Goal: Task Accomplishment & Management: Use online tool/utility

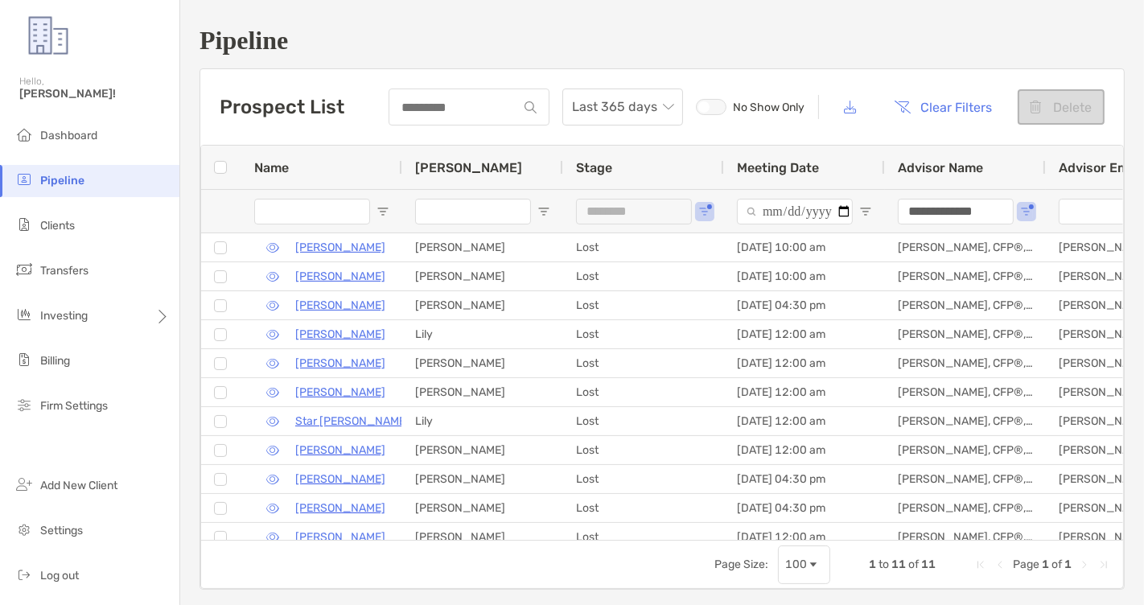
click at [956, 124] on div "Last 365 days No Show Only Clear Filters Delete" at bounding box center [747, 107] width 716 height 37
click at [949, 99] on button "Clear Filters" at bounding box center [944, 106] width 122 height 35
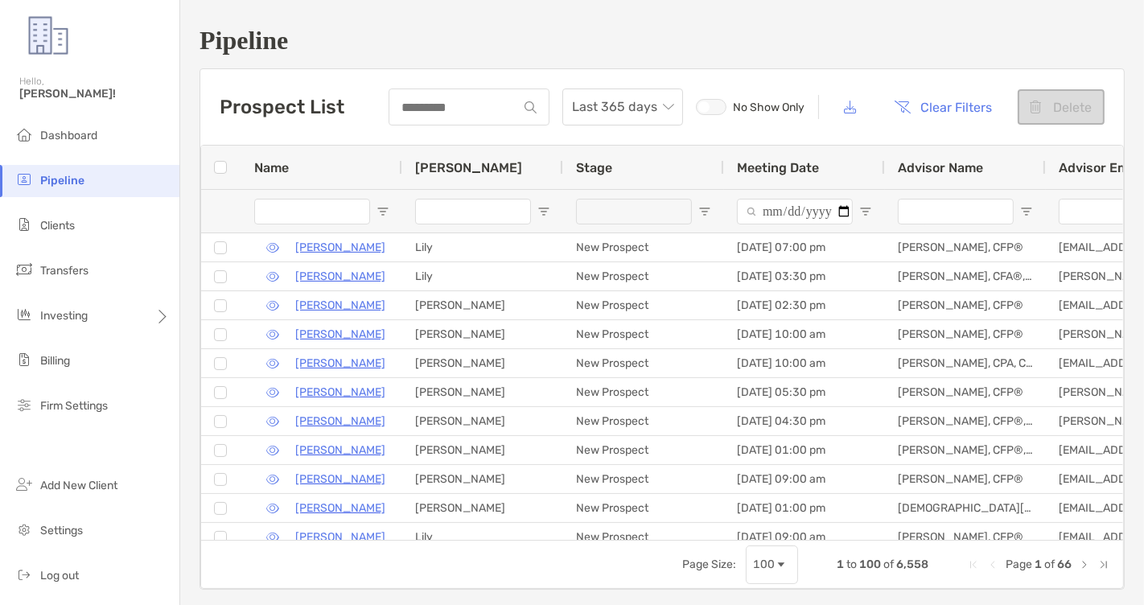
click at [453, 70] on div "Prospect List Last 365 days No Show Only Clear Filters Delete" at bounding box center [662, 107] width 924 height 76
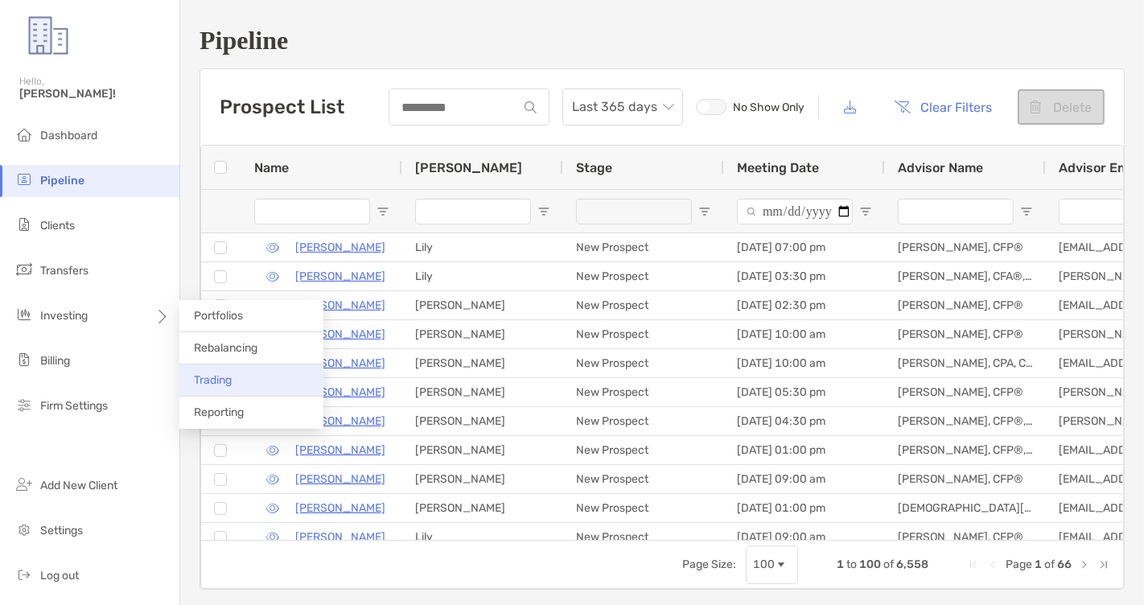
click at [221, 383] on span "Trading" at bounding box center [213, 380] width 38 height 14
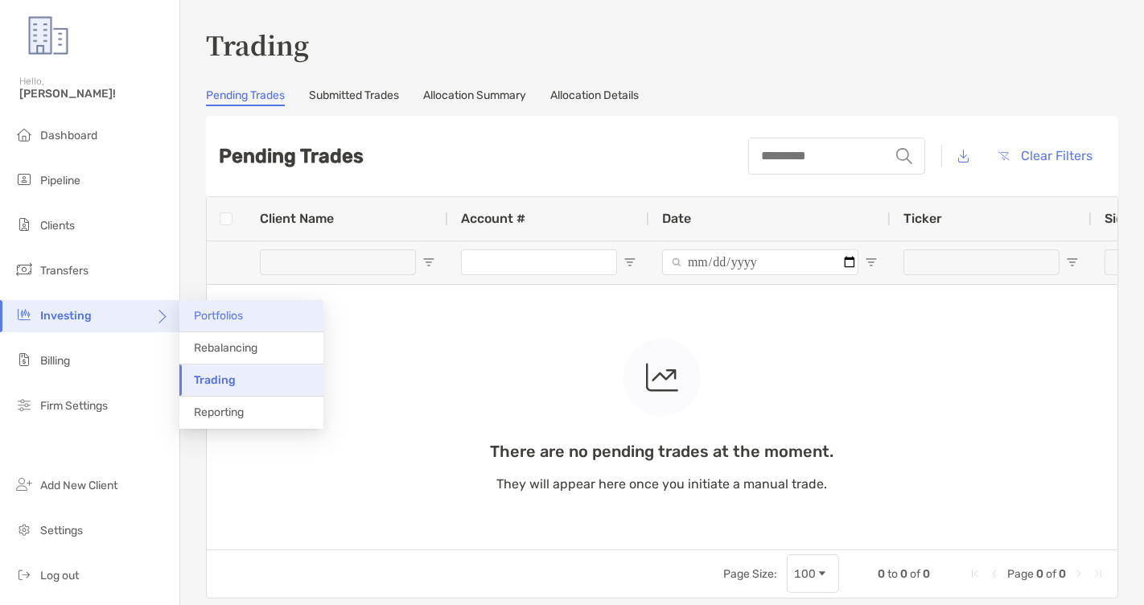
click at [262, 303] on li "Portfolios" at bounding box center [251, 316] width 144 height 32
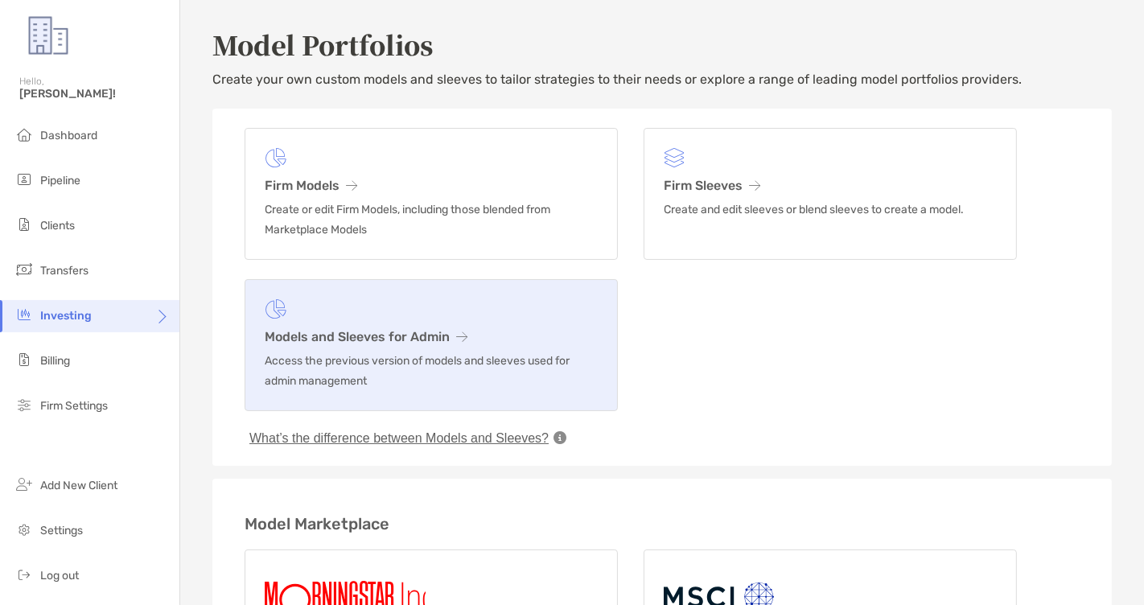
click at [547, 337] on h3 "Models and Sleeves for Admin" at bounding box center [431, 336] width 333 height 15
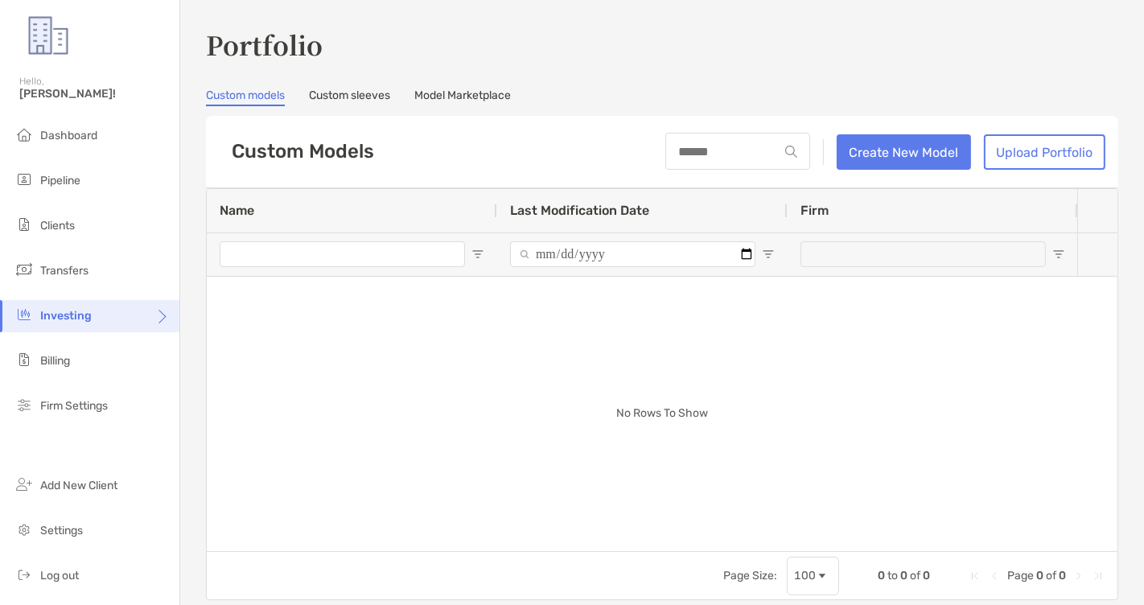
type input "***"
click at [907, 156] on link "Create New Model" at bounding box center [904, 151] width 134 height 35
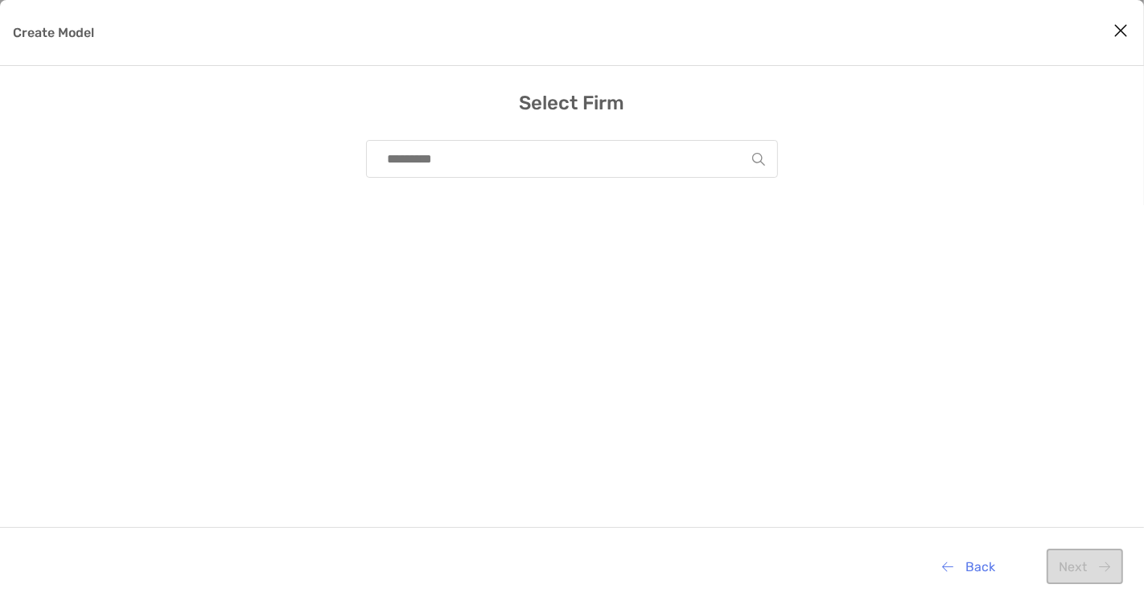
click at [715, 164] on input "Create Model" at bounding box center [565, 159] width 373 height 36
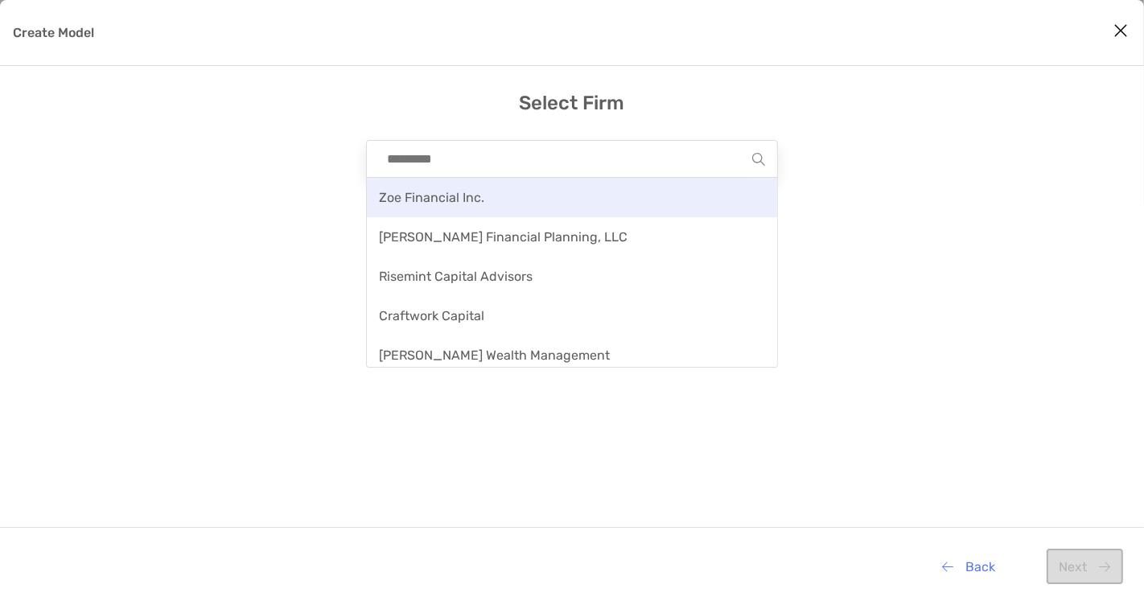
click at [685, 208] on div "Zoe Financial Inc." at bounding box center [572, 197] width 410 height 39
type input "**********"
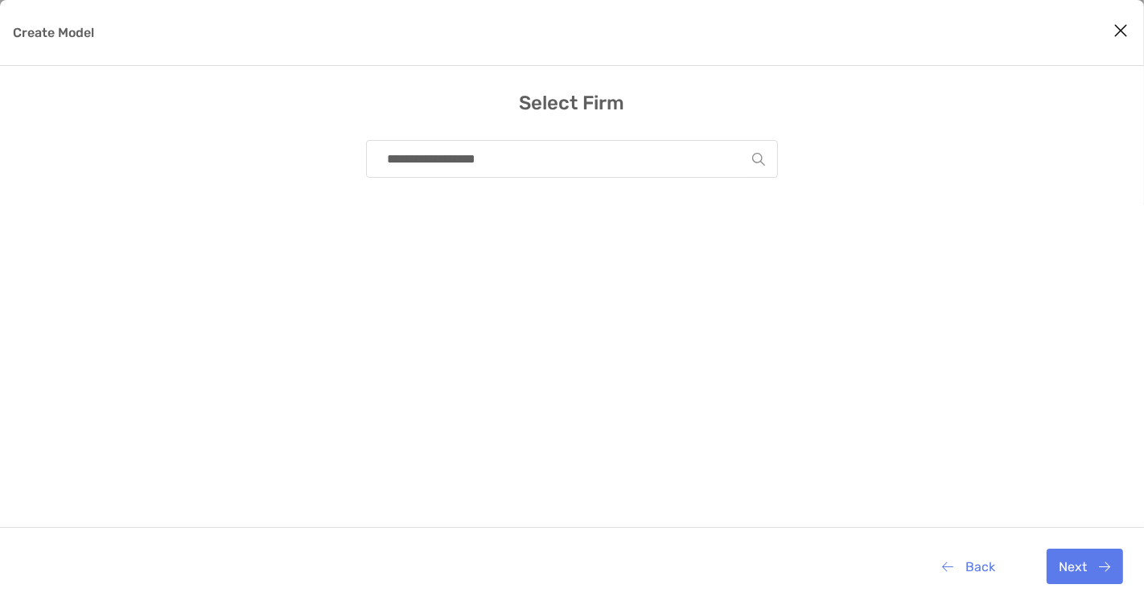
click at [1089, 604] on div "Back Next" at bounding box center [572, 566] width 1144 height 78
click at [1087, 577] on button "Next" at bounding box center [1085, 566] width 76 height 35
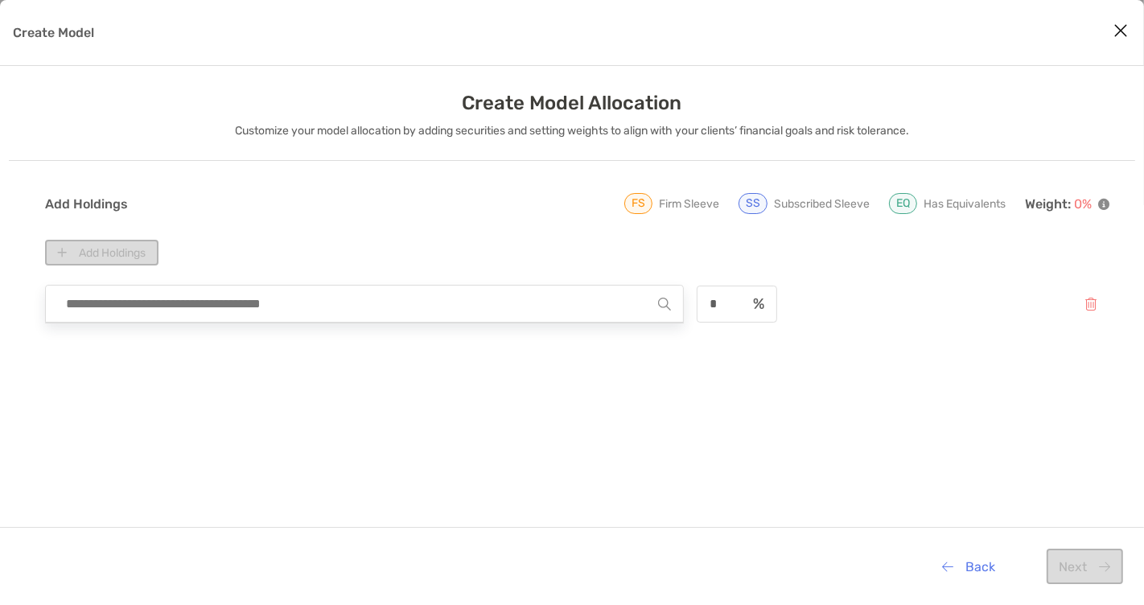
click at [314, 297] on input "Create Model" at bounding box center [358, 304] width 600 height 36
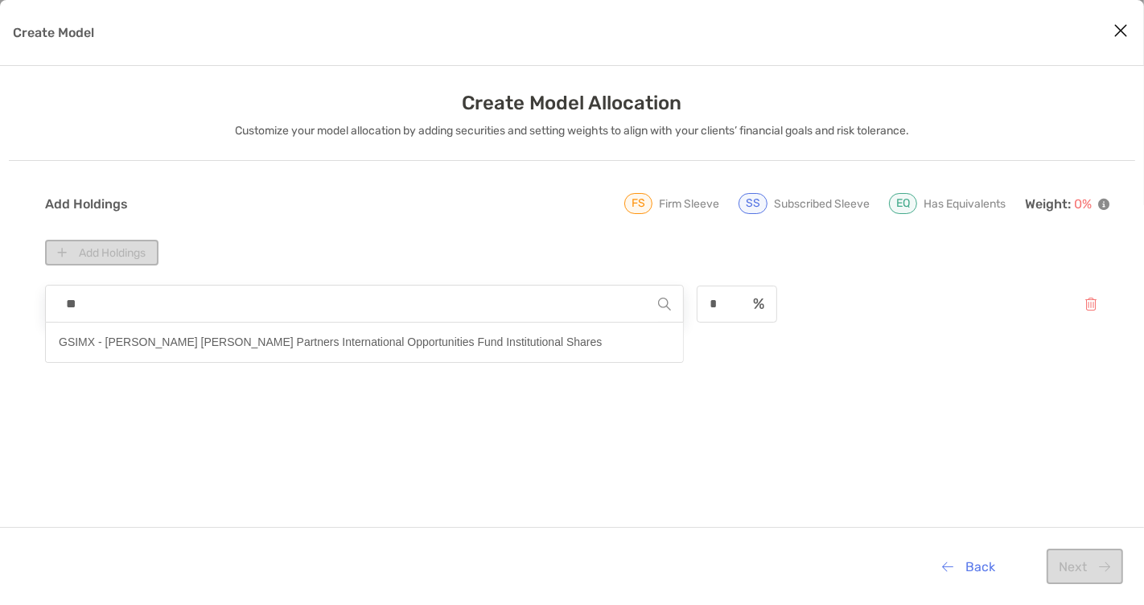
type input "*"
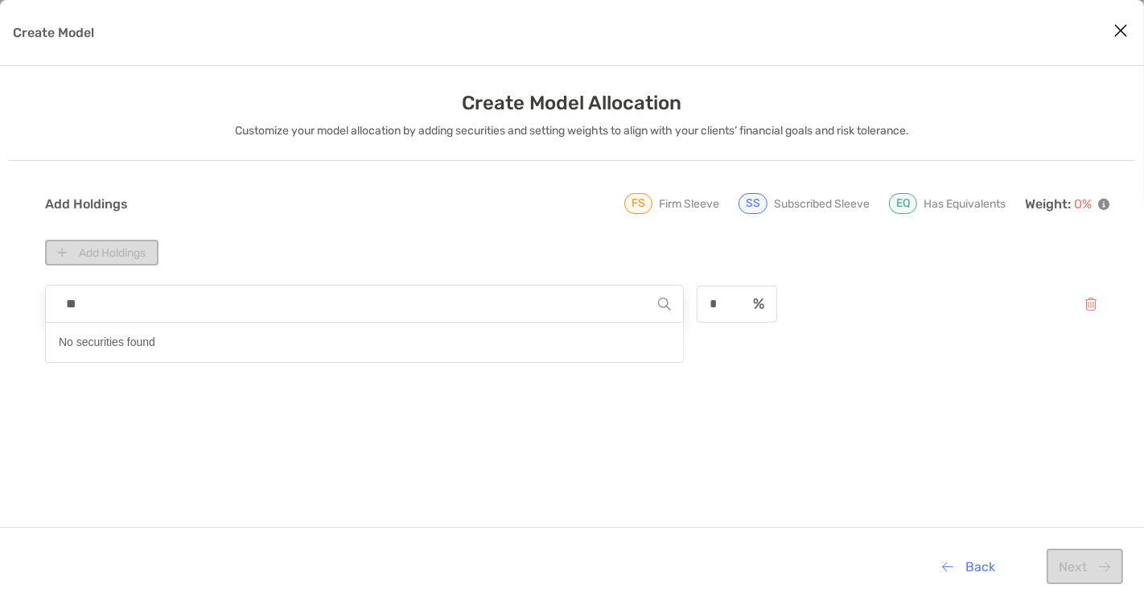
type input "*"
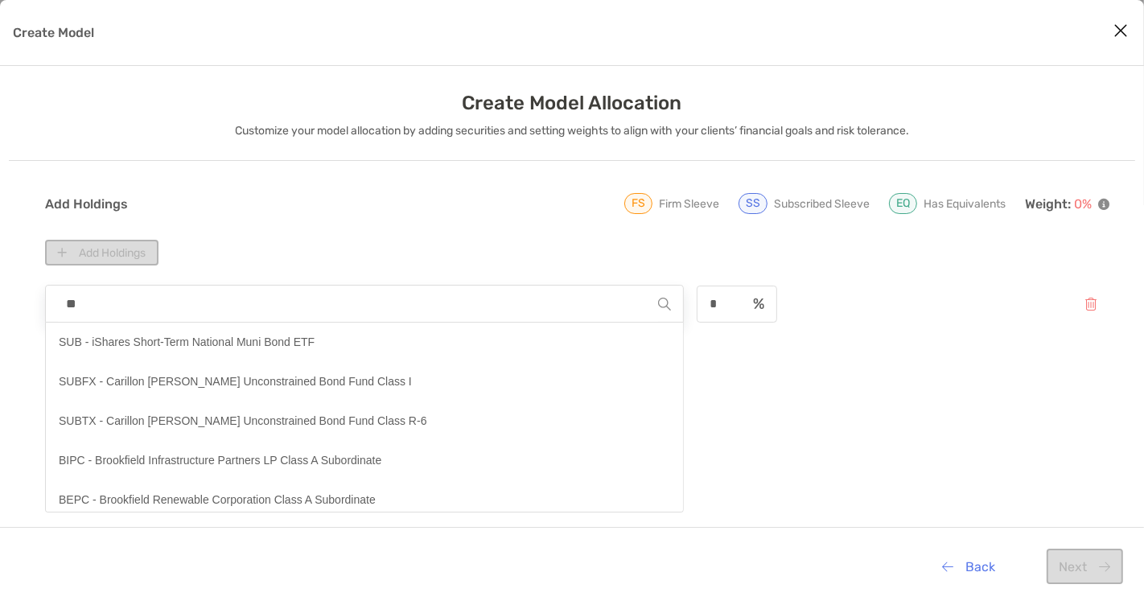
type input "*"
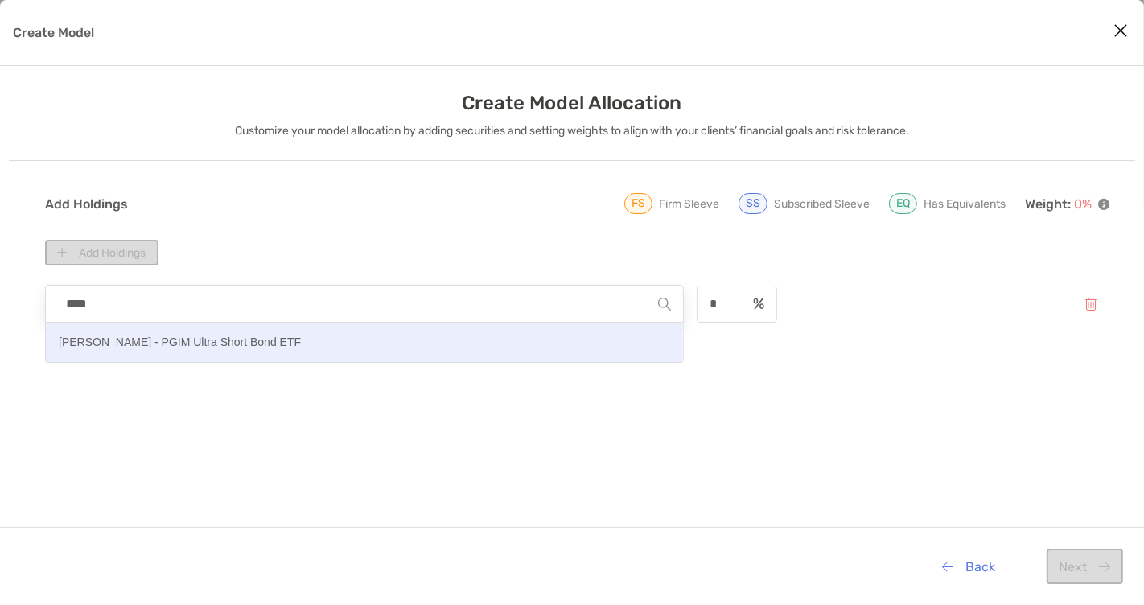
click at [415, 337] on button "PULS - PGIM Ultra Short Bond ETF" at bounding box center [364, 342] width 637 height 39
type input "**********"
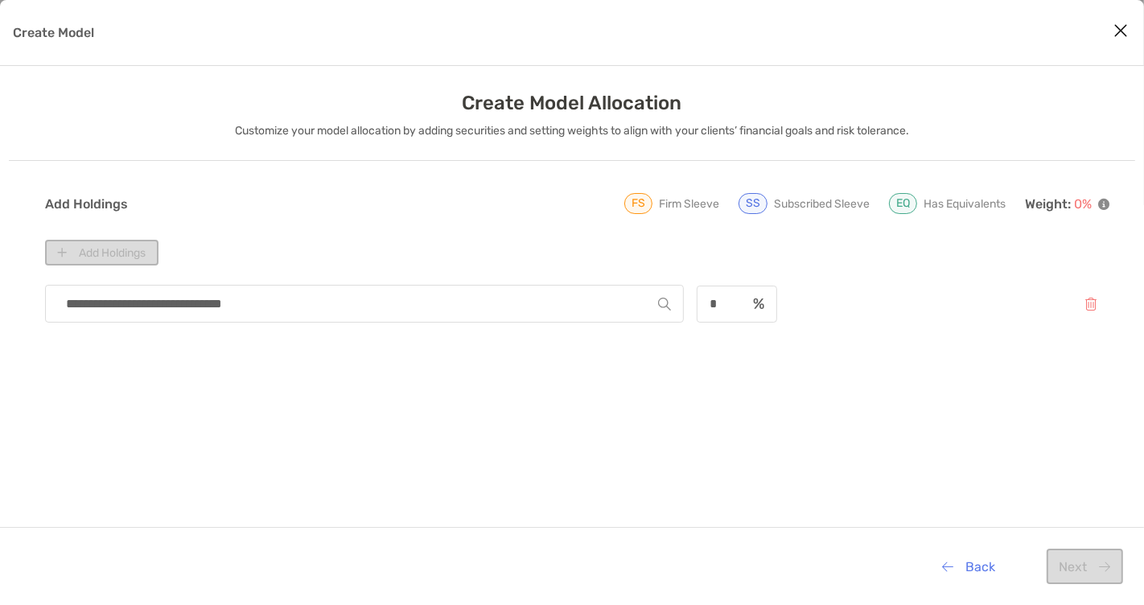
click at [1124, 31] on icon "Close modal" at bounding box center [1121, 30] width 14 height 19
